Goal: Task Accomplishment & Management: Complete application form

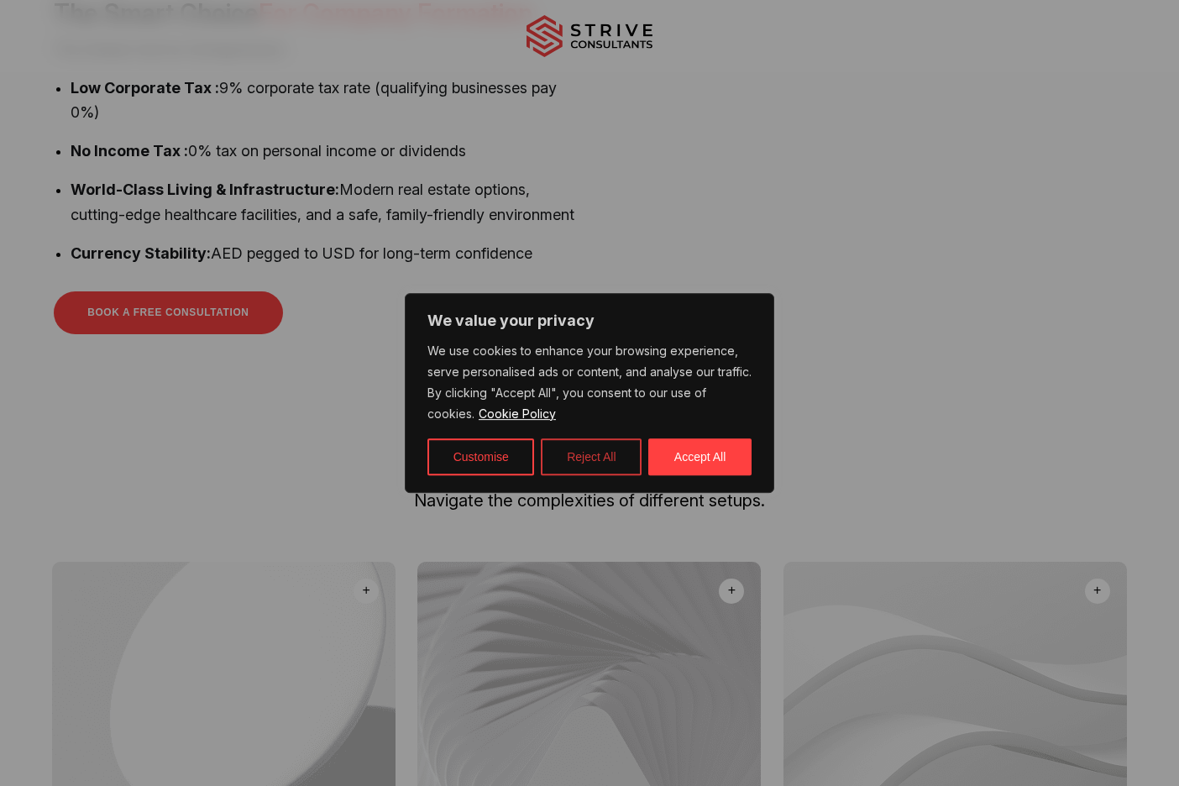
click at [566, 456] on button "Reject All" at bounding box center [591, 456] width 101 height 37
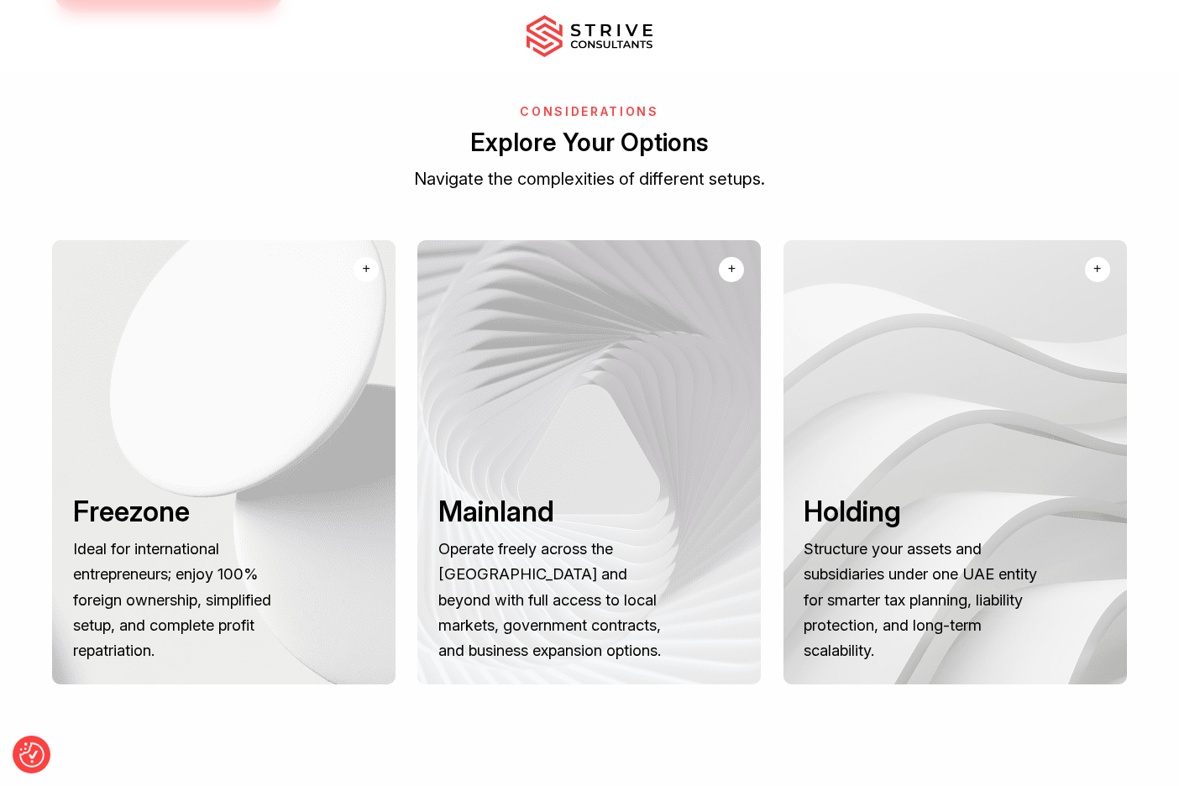
scroll to position [1189, 0]
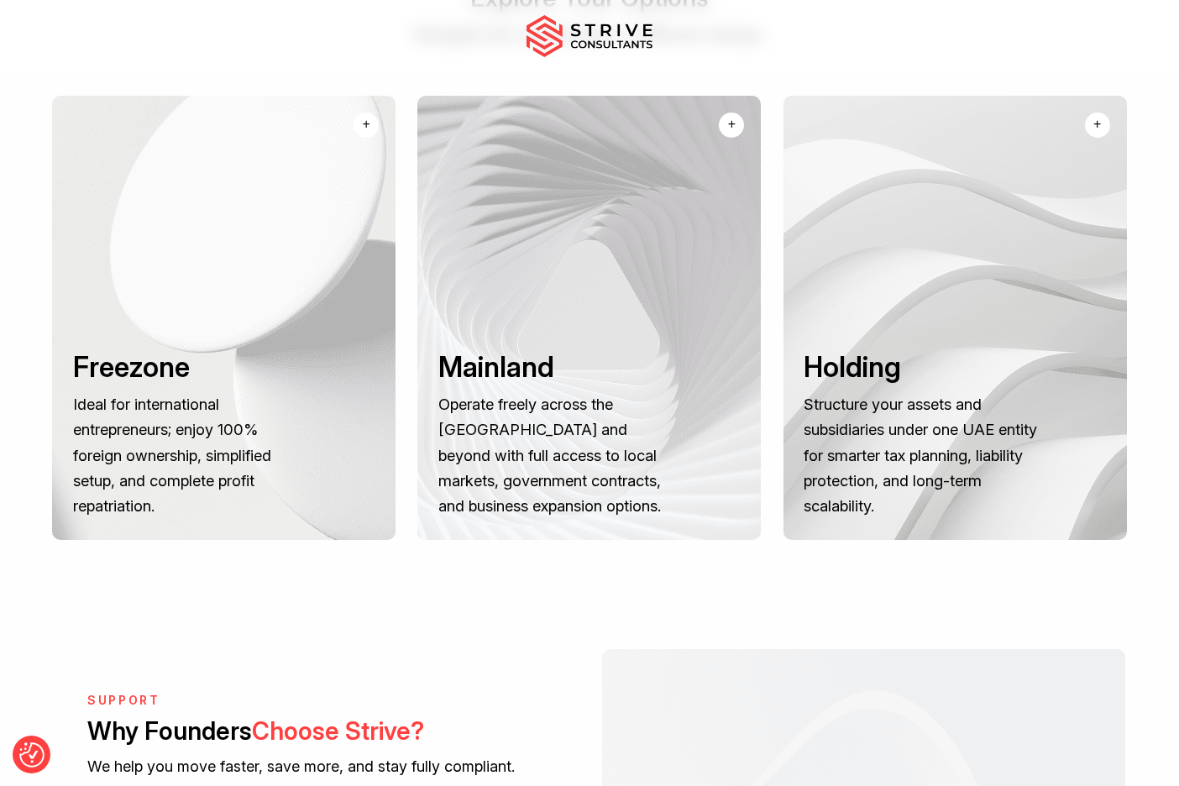
click at [369, 134] on div "+" at bounding box center [367, 124] width 8 height 20
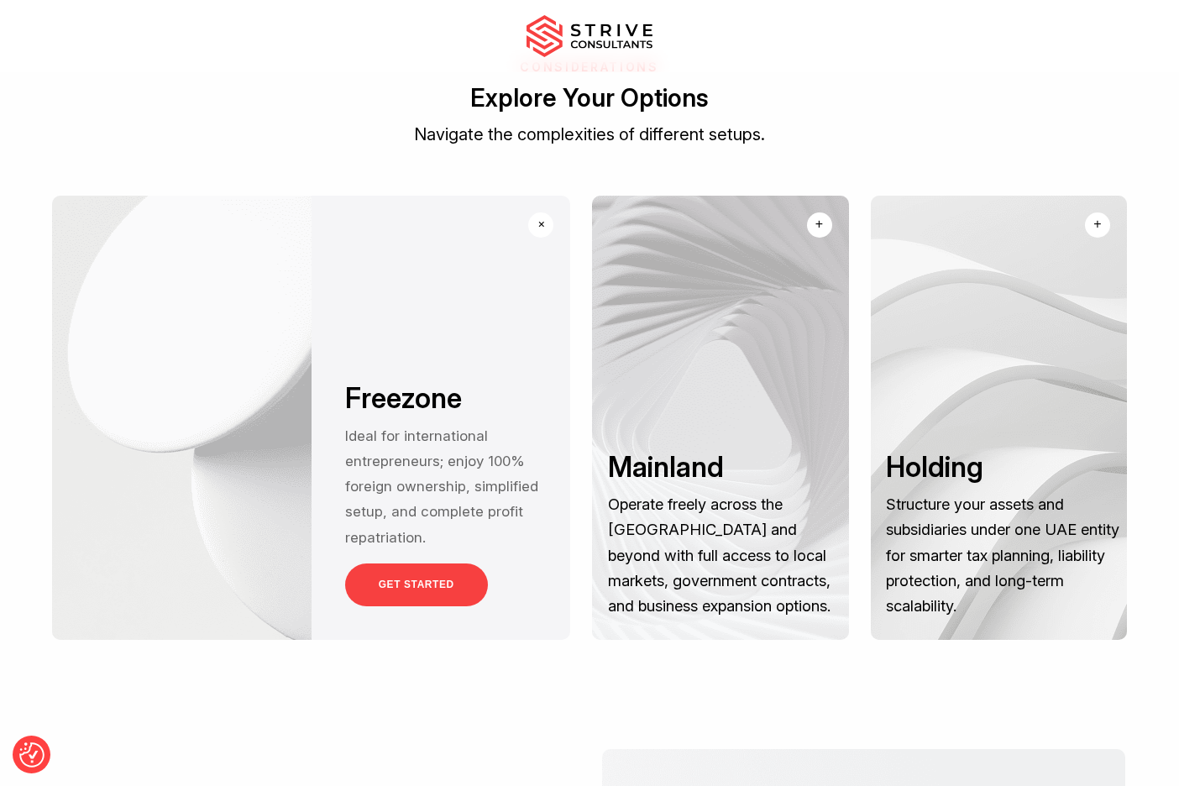
scroll to position [1072, 0]
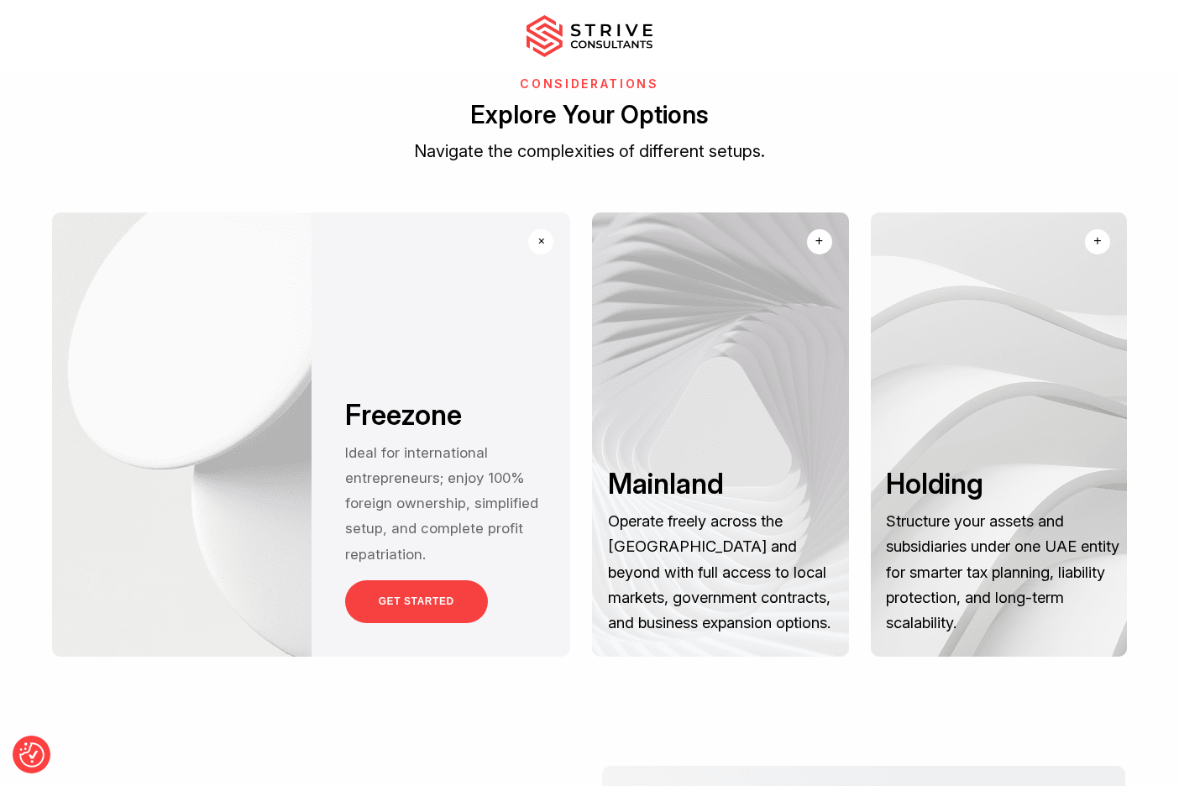
click at [385, 623] on link "GET STARTED" at bounding box center [416, 601] width 143 height 43
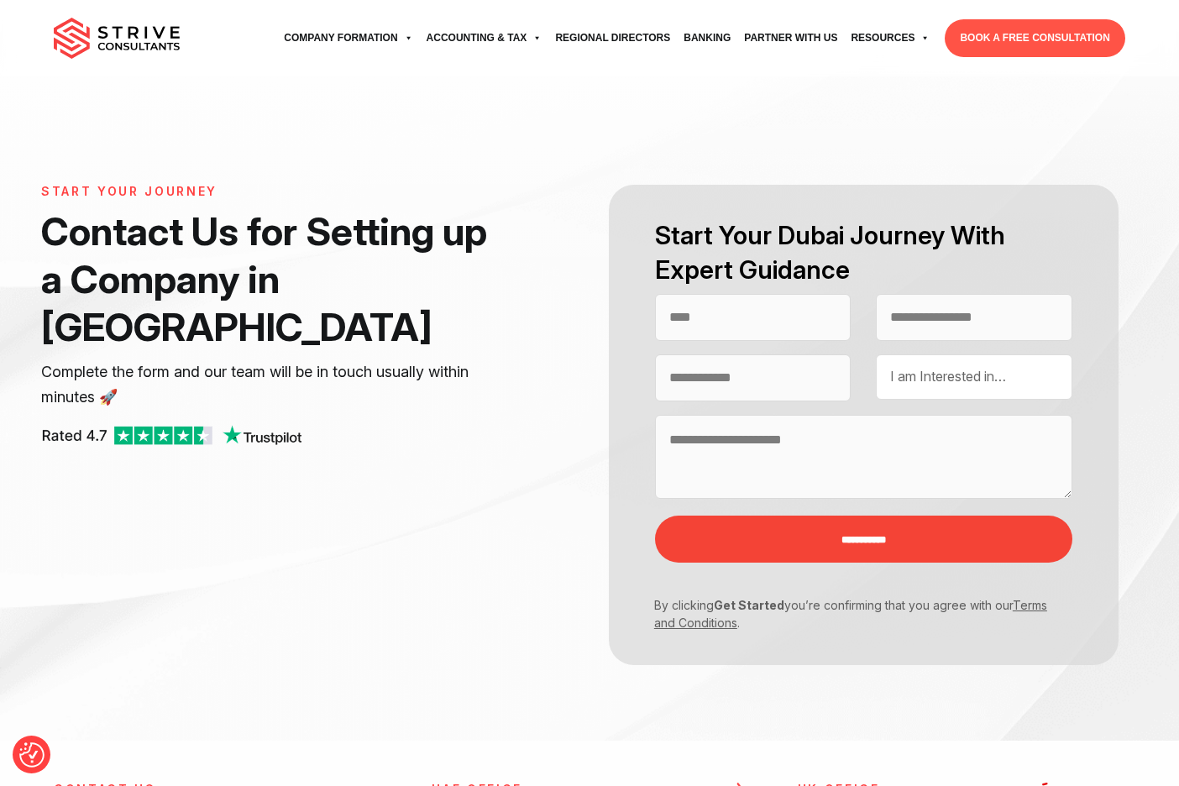
select select "Contact form"
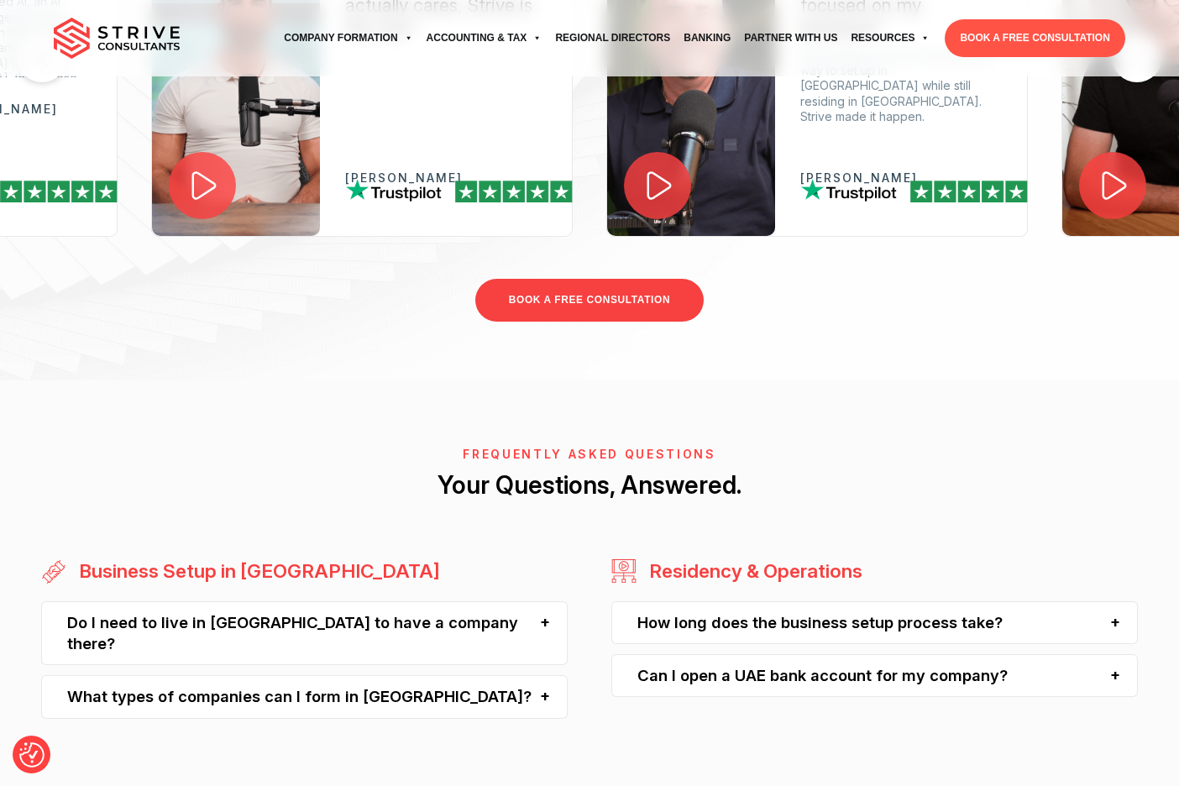
scroll to position [1372, 0]
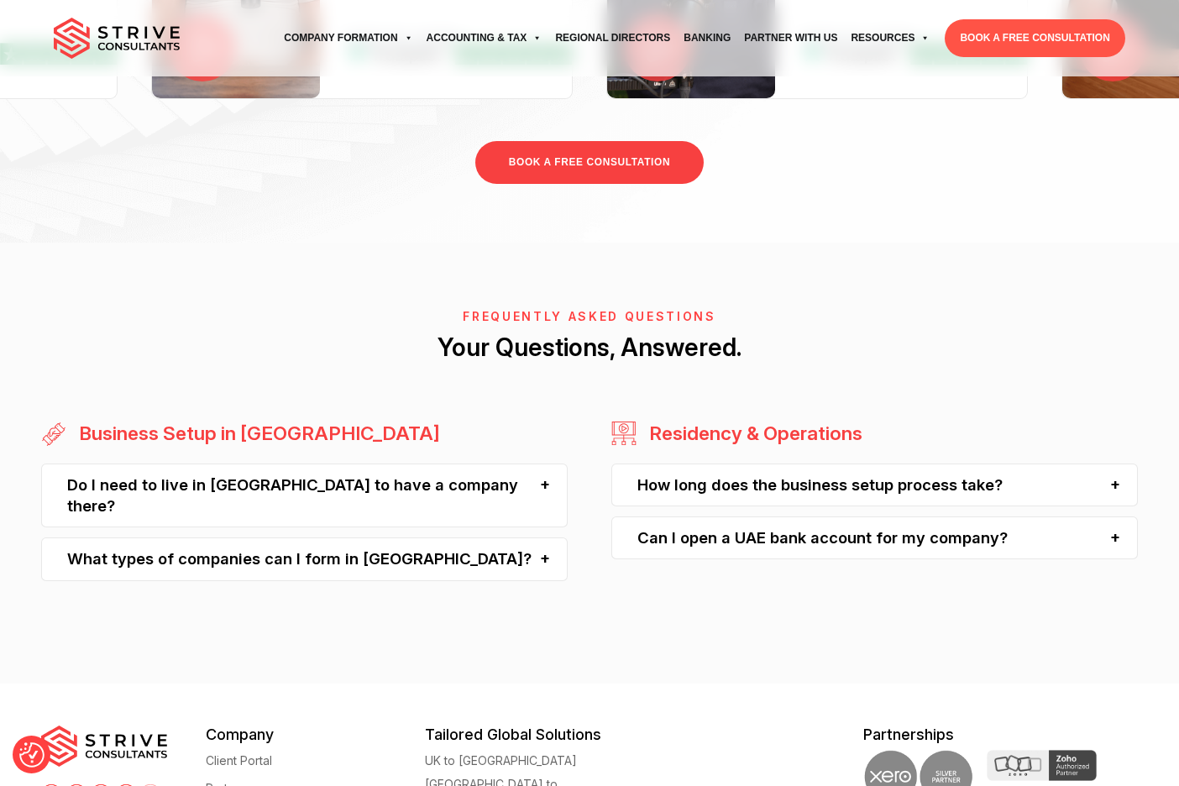
click at [1018, 474] on div "How long does the business setup process take?" at bounding box center [874, 484] width 526 height 43
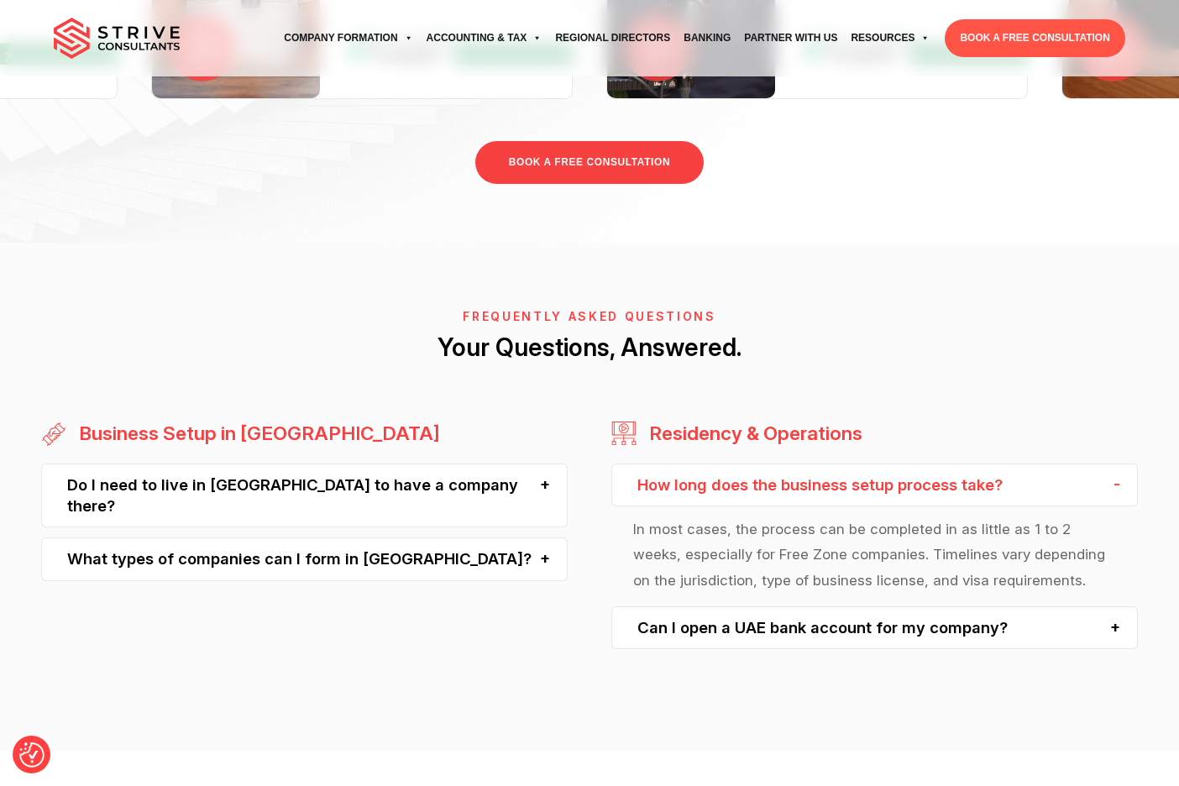
click at [990, 620] on div "Can I open a UAE bank account for my company?" at bounding box center [874, 627] width 526 height 43
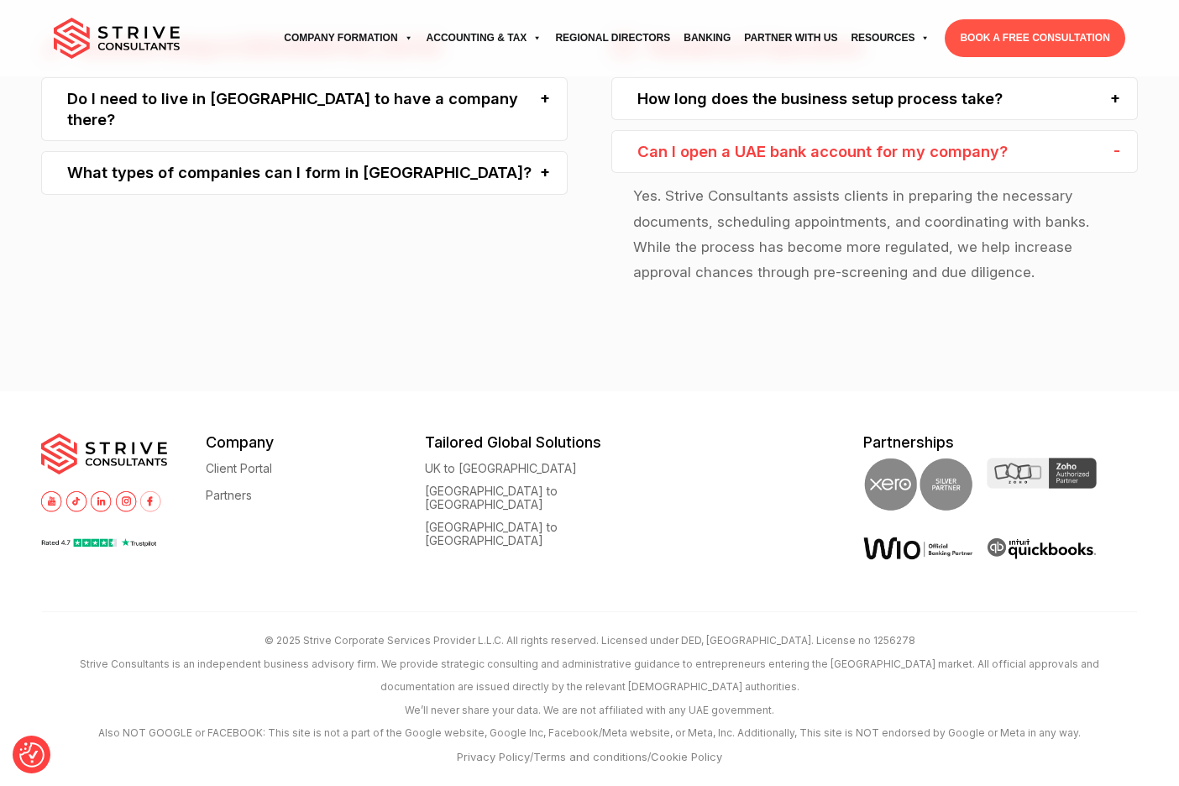
scroll to position [1760, 0]
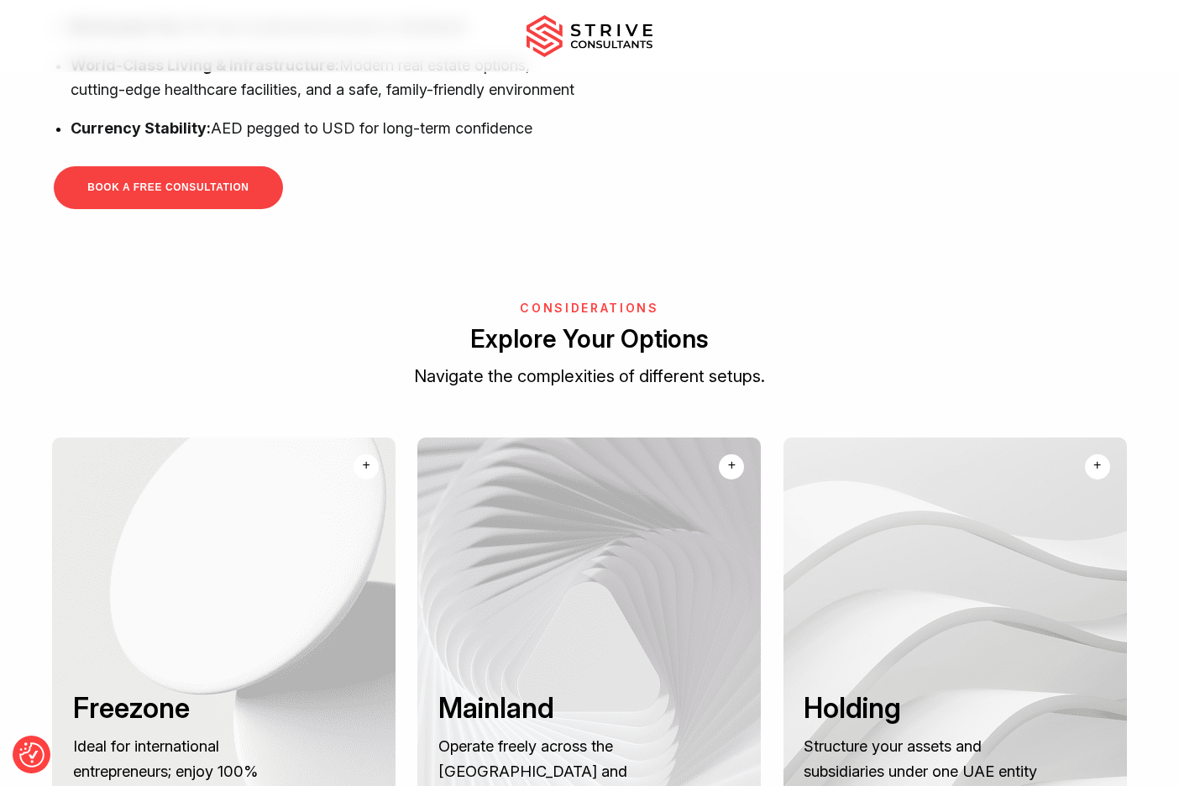
scroll to position [969, 0]
